Goal: Information Seeking & Learning: Learn about a topic

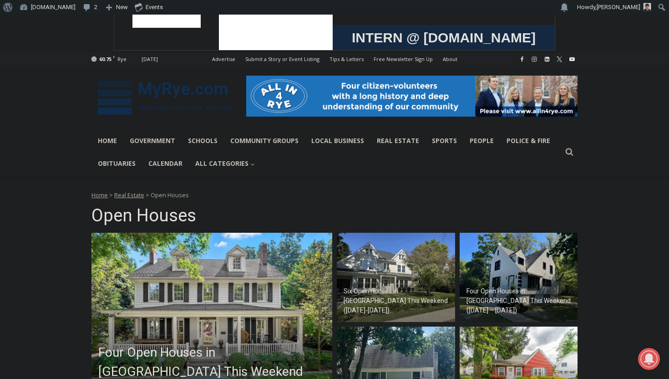
scroll to position [172, 0]
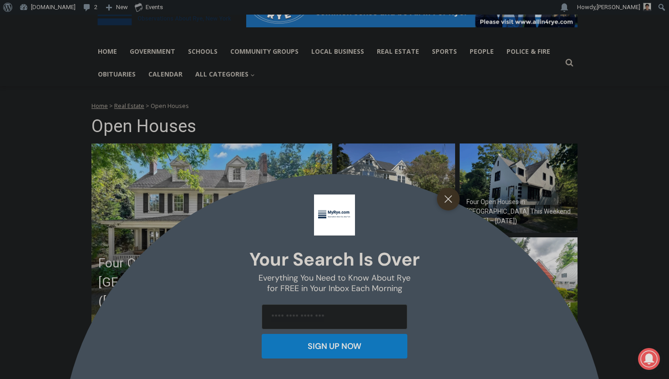
click at [208, 233] on div "Your Search is Over Everything You Need to Know About Rye for FREE in Your Inbo…" at bounding box center [334, 189] width 669 height 379
click at [452, 203] on button "Close" at bounding box center [448, 198] width 13 height 13
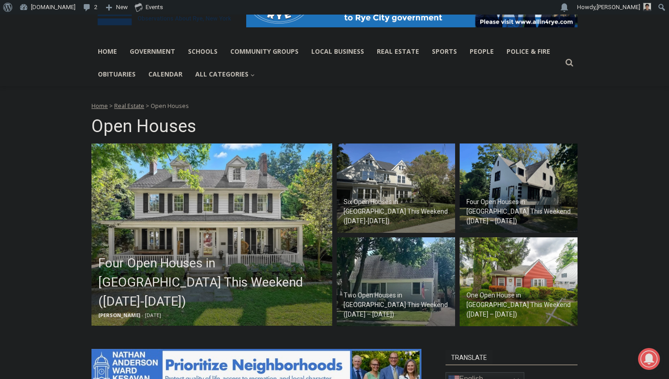
click at [173, 203] on img at bounding box center [211, 234] width 241 height 182
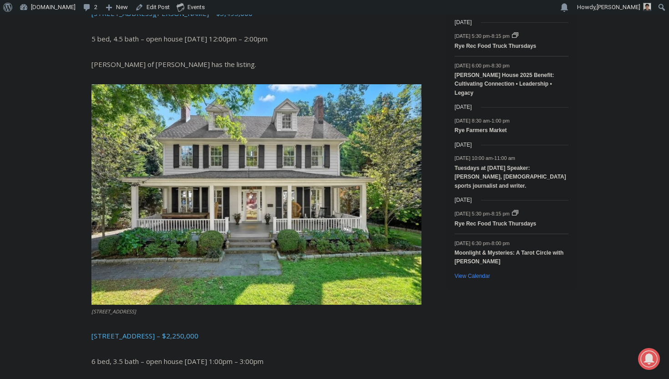
scroll to position [1537, 0]
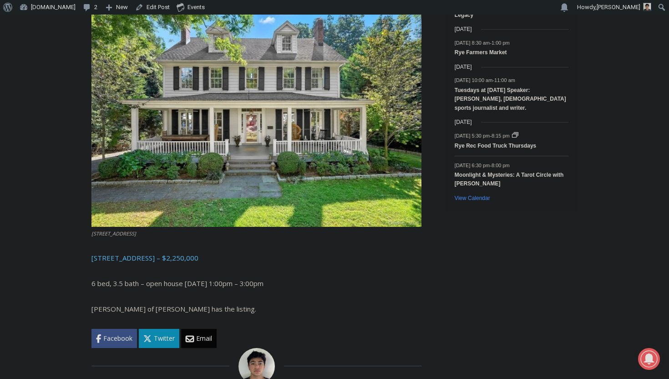
drag, startPoint x: 91, startPoint y: 260, endPoint x: 261, endPoint y: 284, distance: 171.8
copy div "14 Mendota Avenue, Rye – $2,250,000 6 bed, 3.5 bath – open house Sunday 1:00pm …"
drag, startPoint x: 252, startPoint y: 286, endPoint x: 91, endPoint y: 224, distance: 172.5
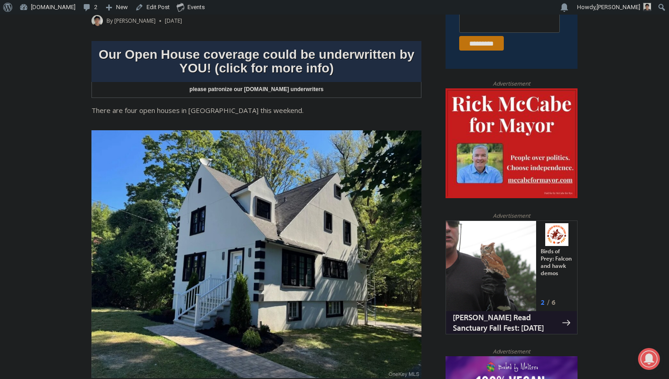
scroll to position [267, 0]
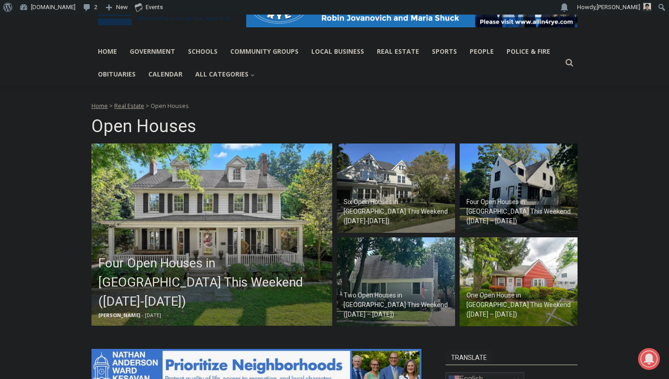
click at [380, 192] on img at bounding box center [396, 187] width 118 height 89
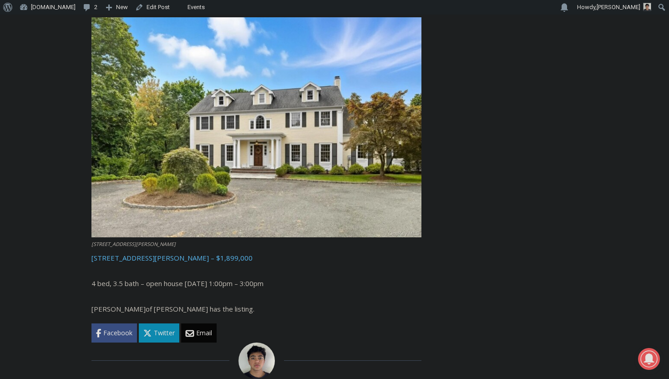
scroll to position [2120, 0]
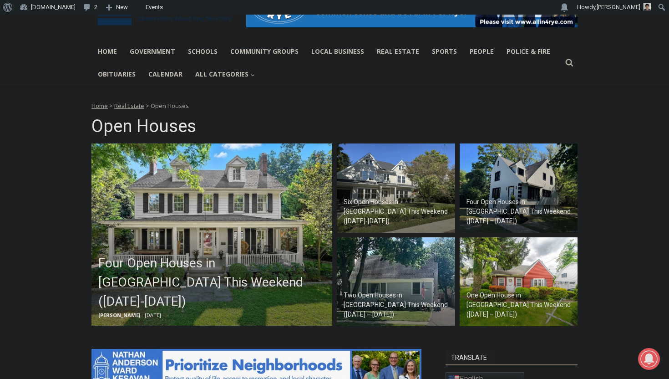
click at [524, 167] on img at bounding box center [518, 187] width 118 height 89
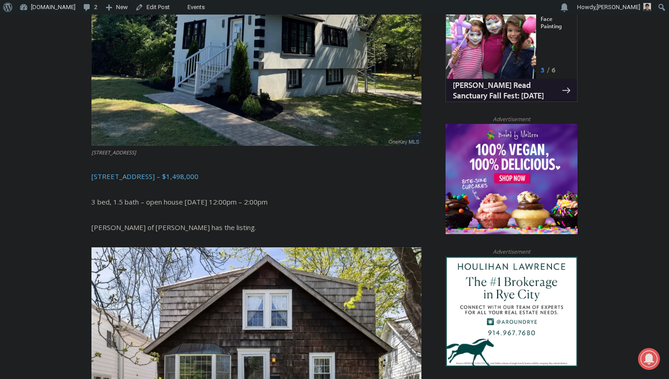
scroll to position [621, 0]
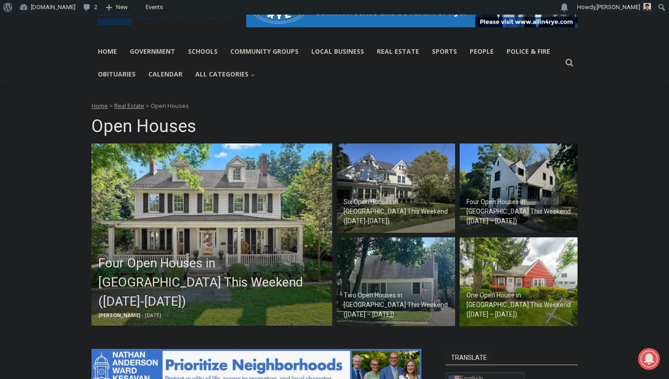
click at [416, 302] on h2 "Two Open Houses in [GEOGRAPHIC_DATA] This Weekend ([DATE] – [DATE])" at bounding box center [397, 304] width 109 height 29
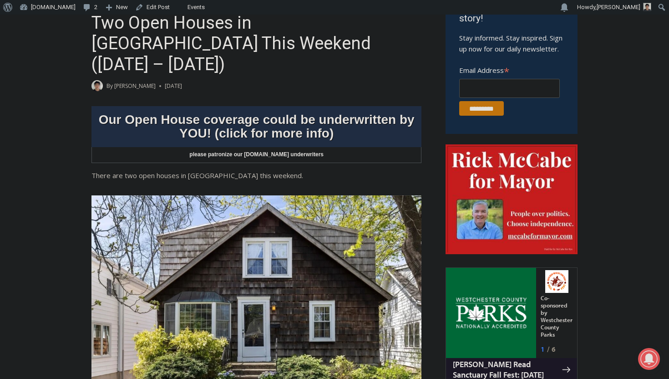
scroll to position [323, 0]
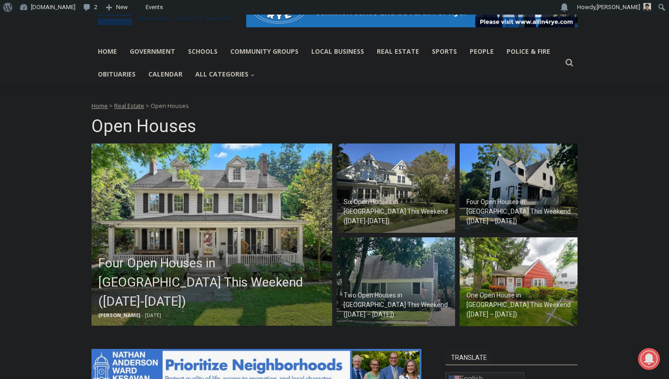
click at [194, 241] on img at bounding box center [211, 234] width 241 height 182
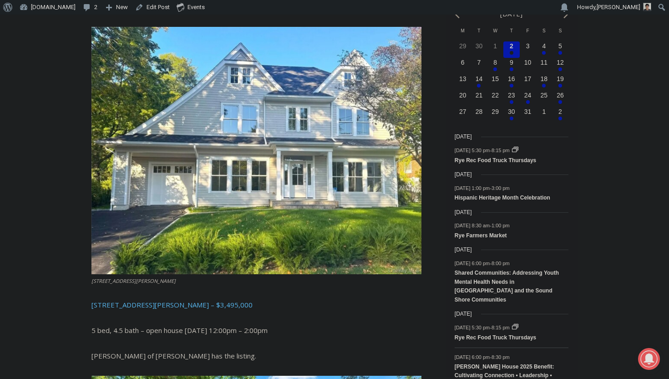
scroll to position [1170, 0]
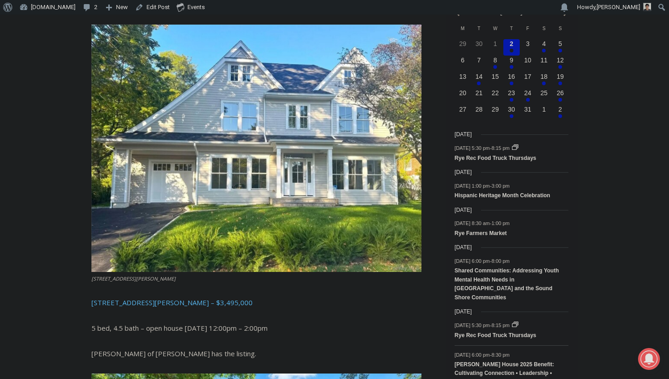
copy div "[STREET_ADDRESS][PERSON_NAME] – $3,495,000 5 bed, 4.5 bath – open house [DATE] …"
drag, startPoint x: 248, startPoint y: 333, endPoint x: 81, endPoint y: 280, distance: 175.4
click at [81, 280] on div "Home > Real Estate > Open Houses > Four Open Houses in [GEOGRAPHIC_DATA] This W…" at bounding box center [334, 240] width 669 height 2307
